Goal: Information Seeking & Learning: Learn about a topic

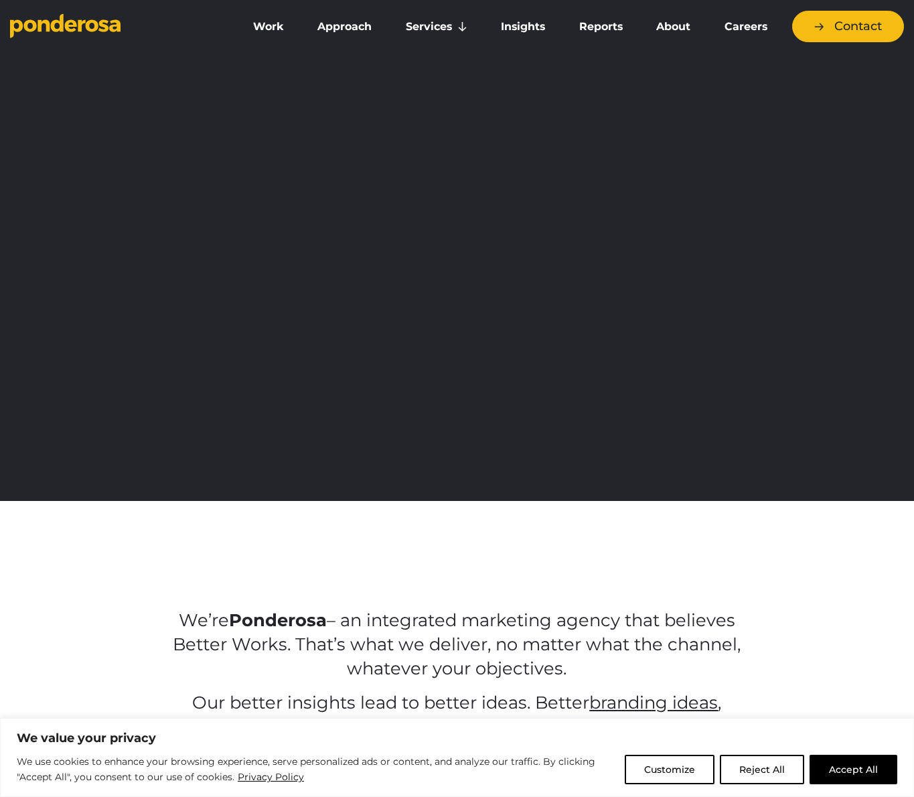
scroll to position [3, 0]
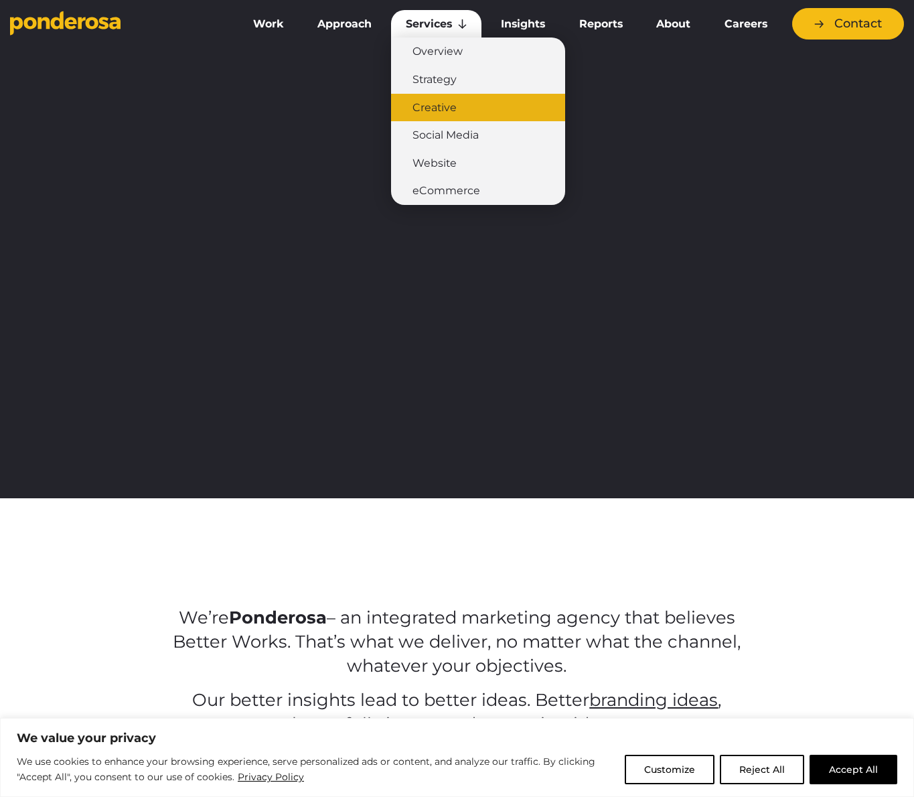
click at [514, 105] on link "Creative" at bounding box center [478, 108] width 174 height 28
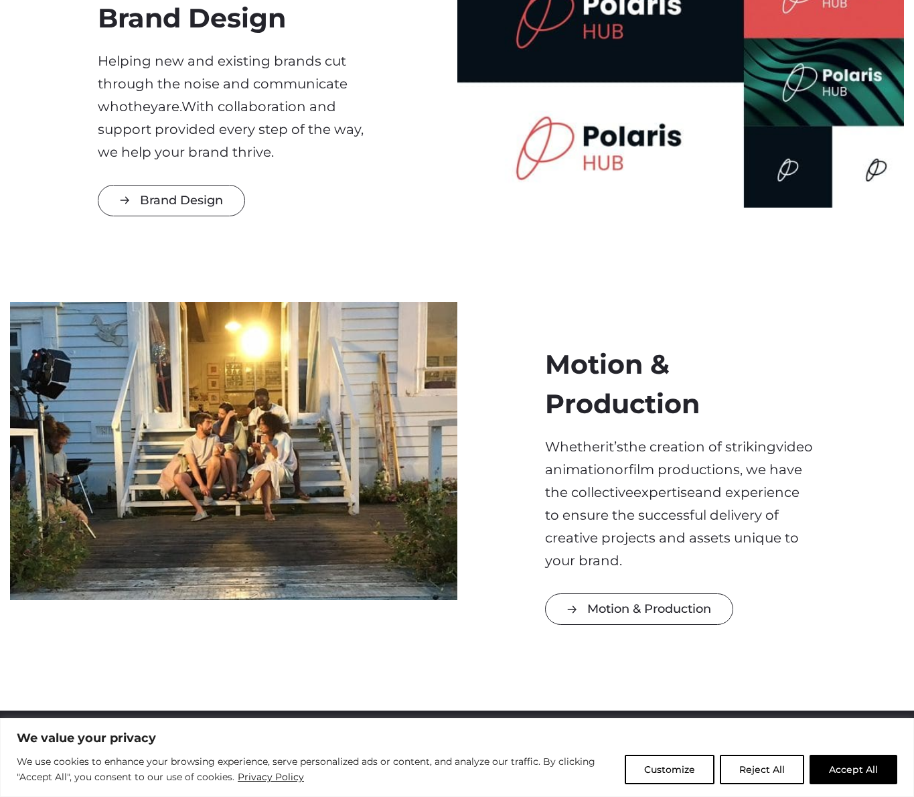
scroll to position [1783, 0]
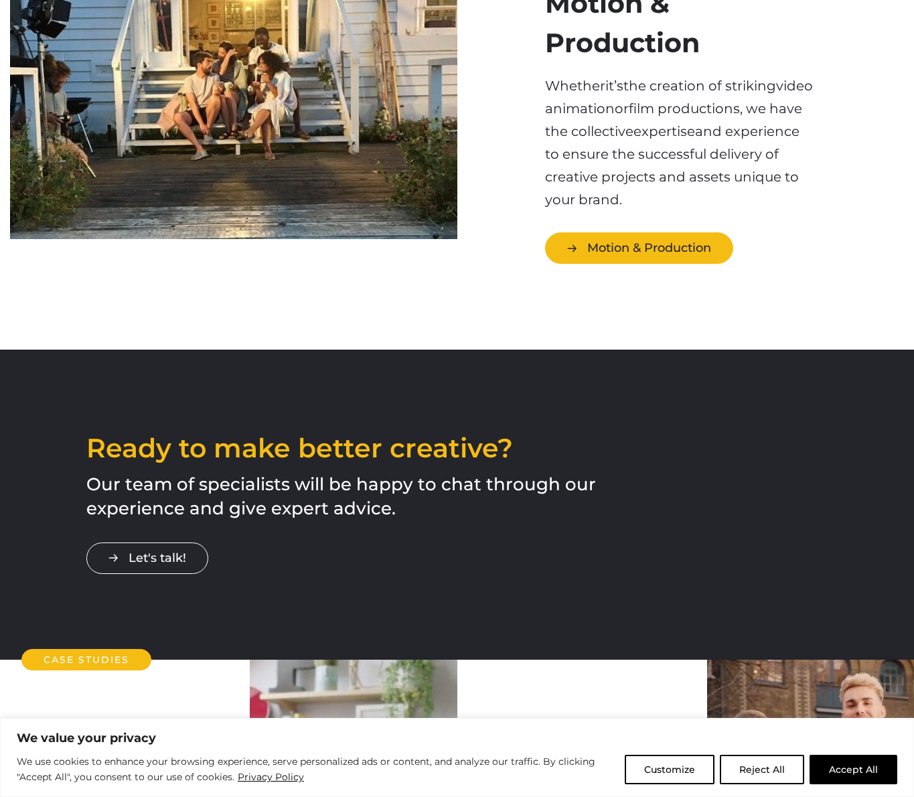
click at [610, 248] on link "Motion & Production" at bounding box center [639, 247] width 188 height 31
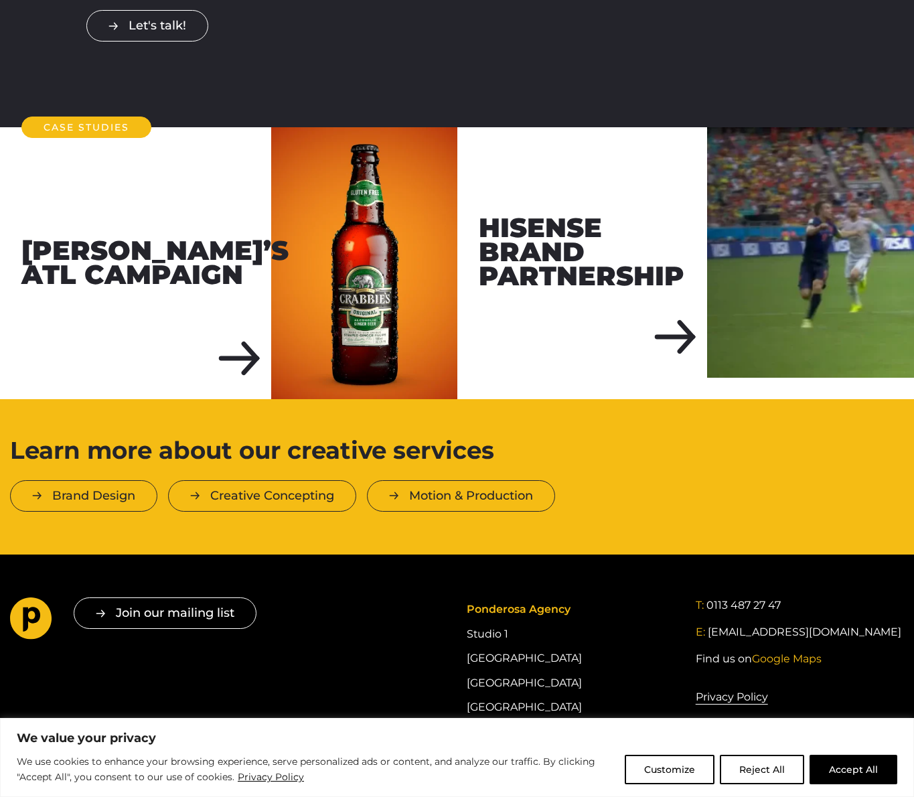
scroll to position [1725, 0]
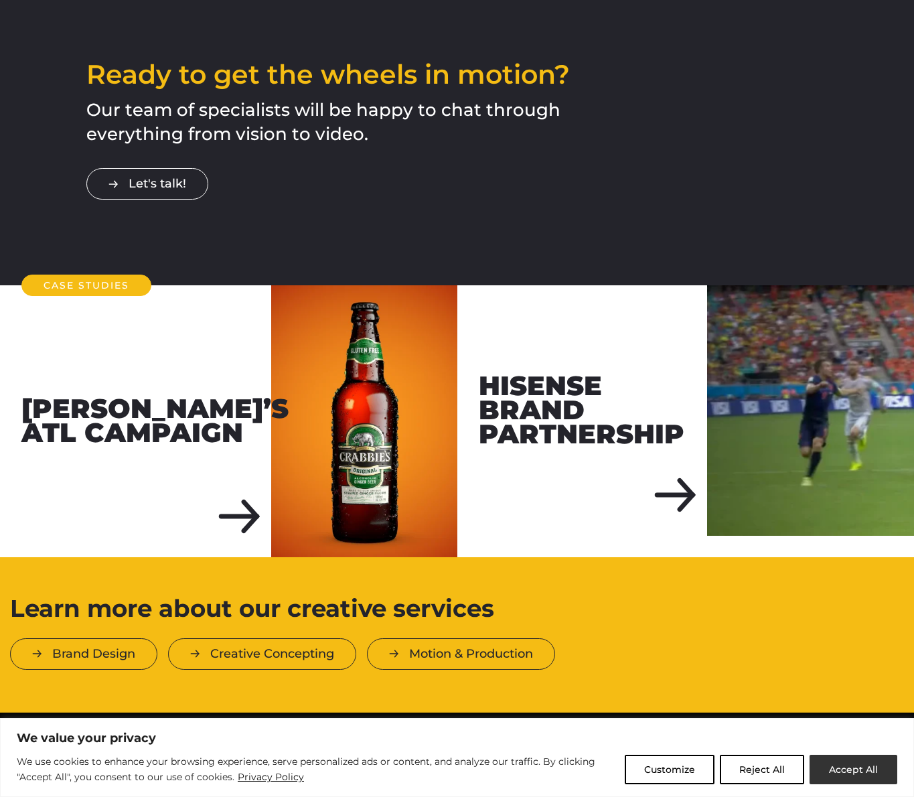
click at [833, 772] on button "Accept All" at bounding box center [854, 769] width 88 height 29
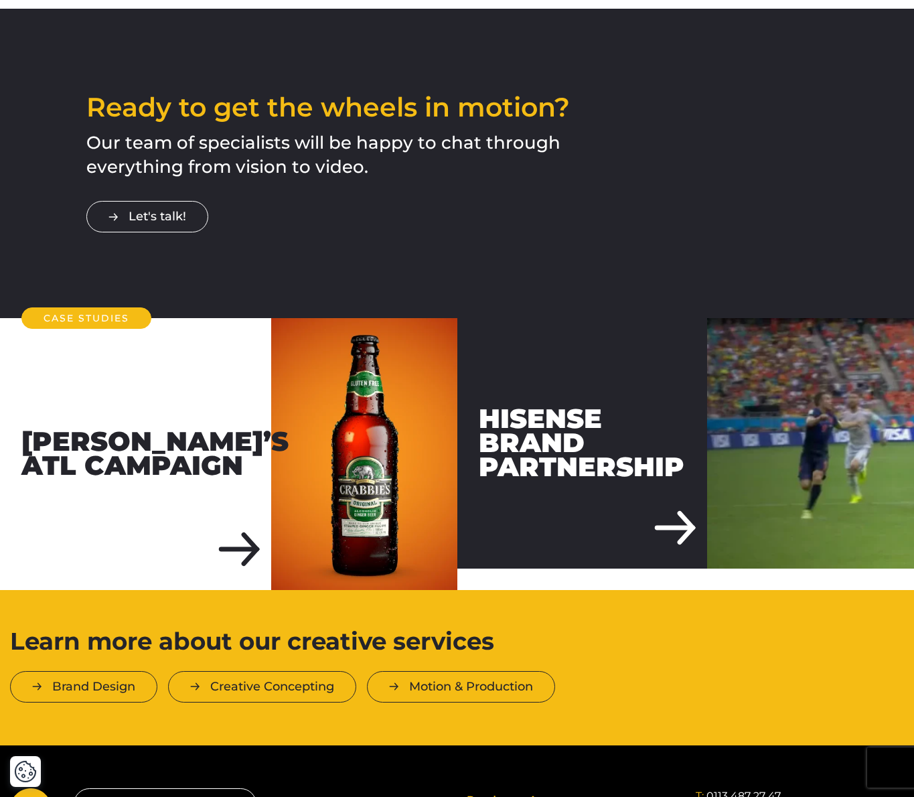
scroll to position [1690, 0]
